Goal: Find specific page/section: Find specific page/section

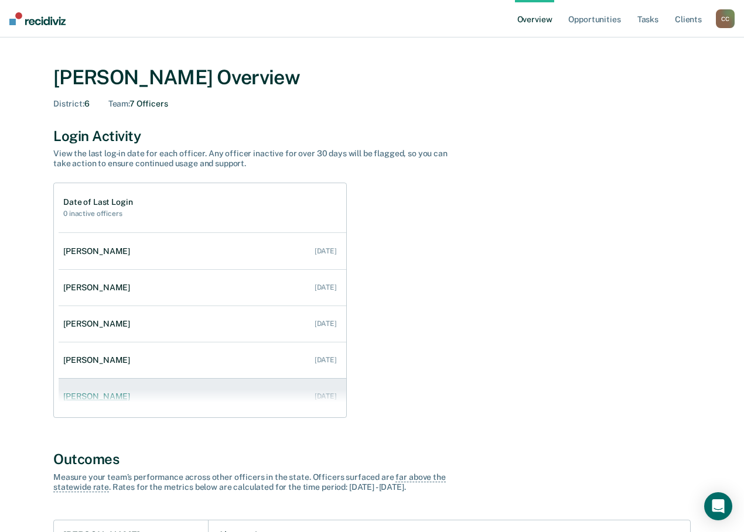
scroll to position [59, 0]
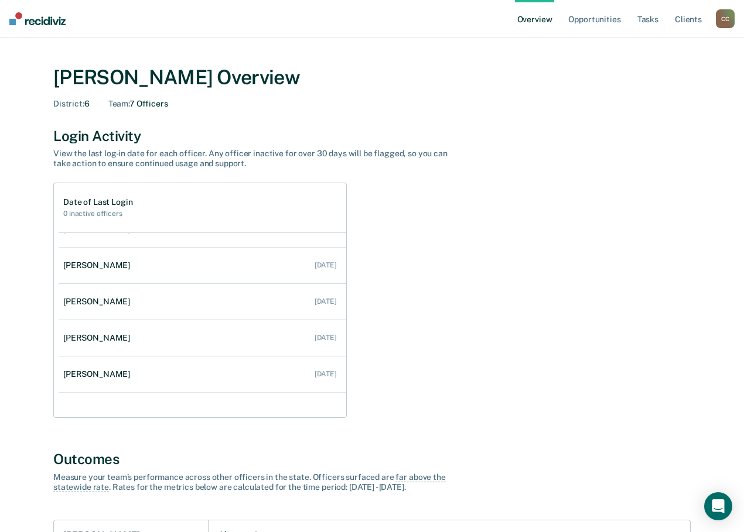
click at [727, 22] on div "C C" at bounding box center [724, 18] width 19 height 19
click at [674, 78] on link "Go to Operations" at bounding box center [678, 76] width 94 height 10
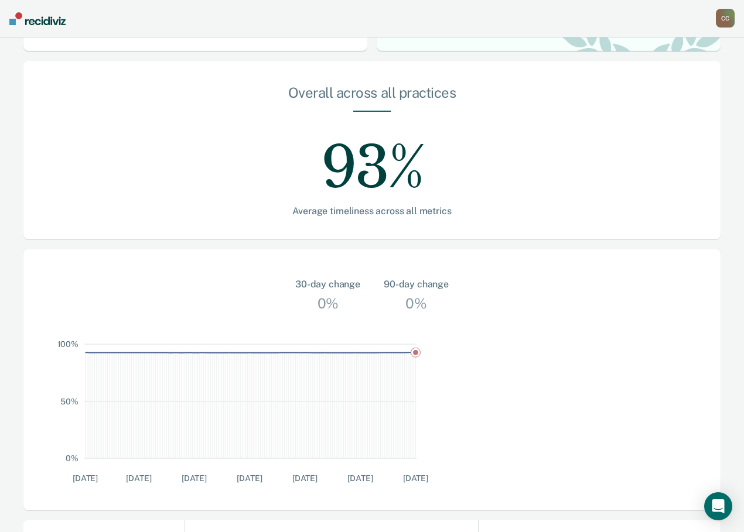
scroll to position [176, 0]
